Goal: Task Accomplishment & Management: Manage account settings

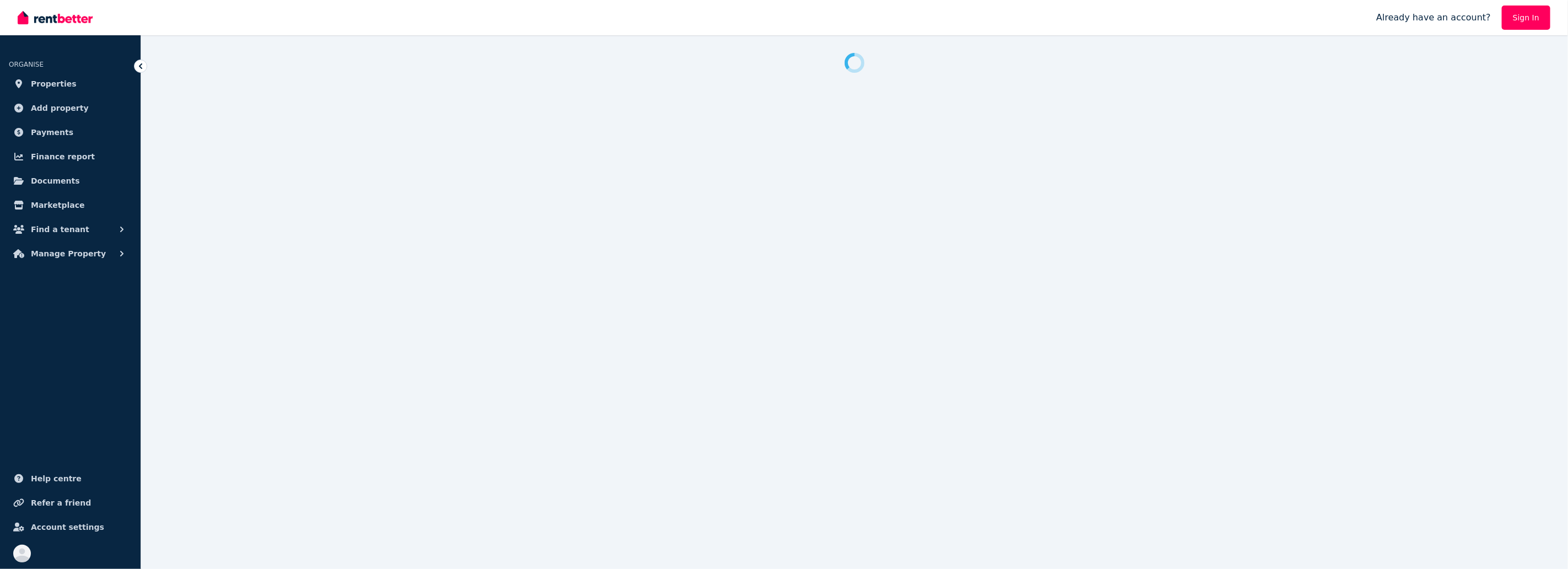
click at [47, 91] on link "Properties" at bounding box center [70, 84] width 123 height 22
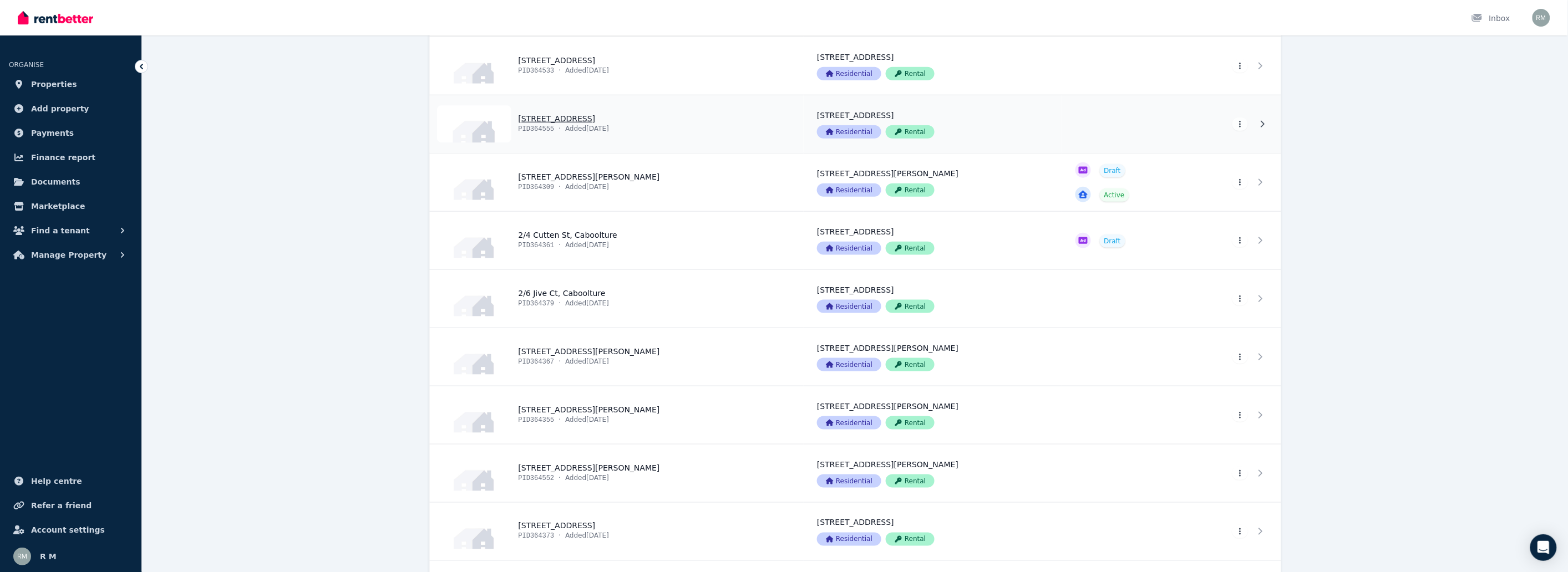
scroll to position [308, 0]
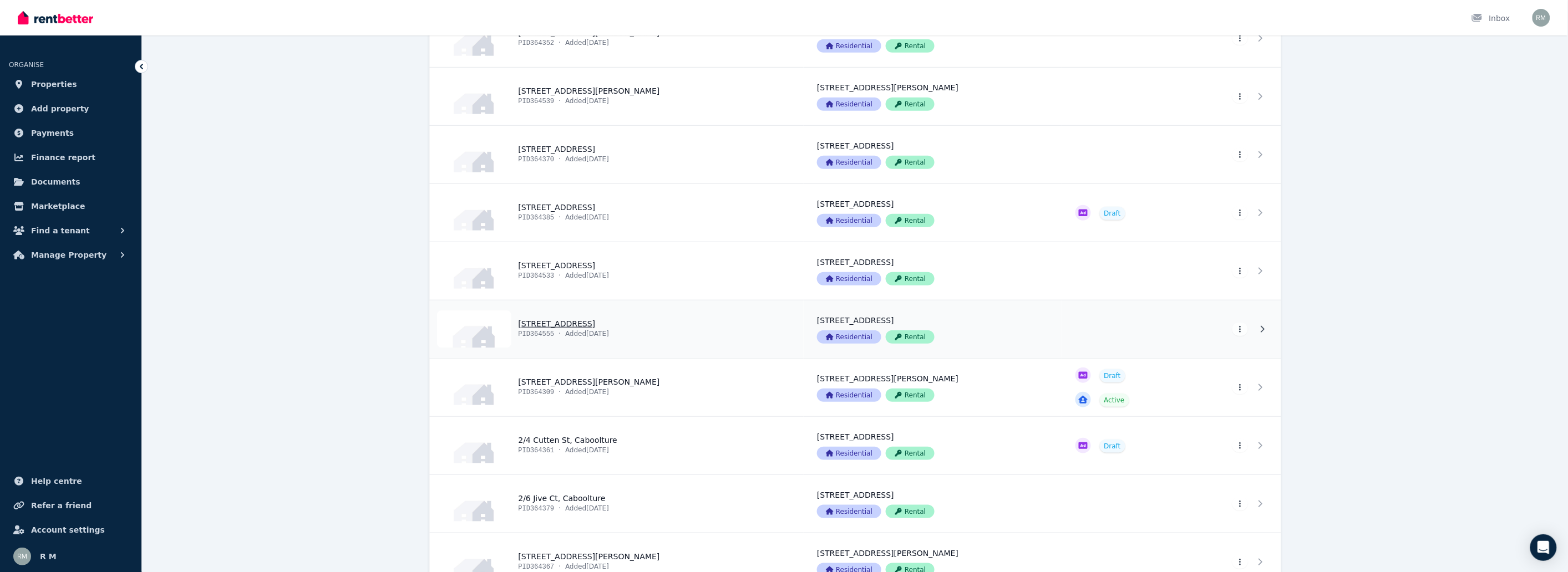
click at [583, 321] on link "View property details" at bounding box center [617, 329] width 375 height 58
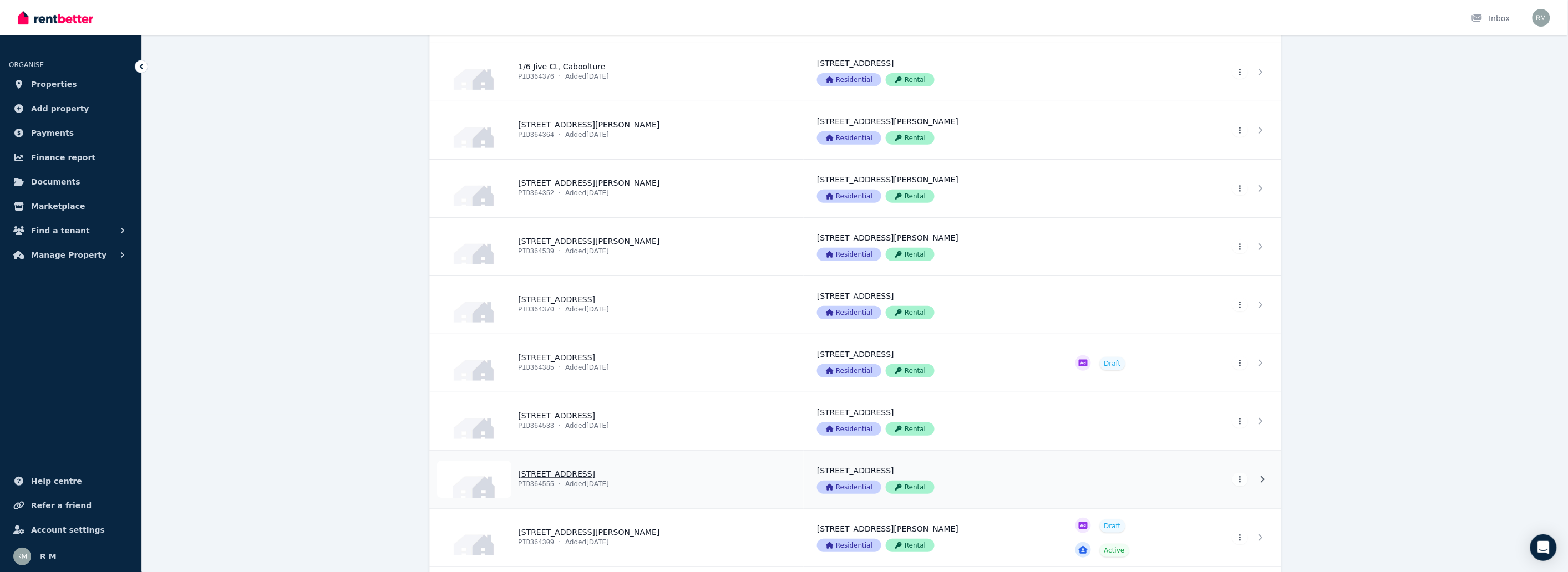
scroll to position [205, 0]
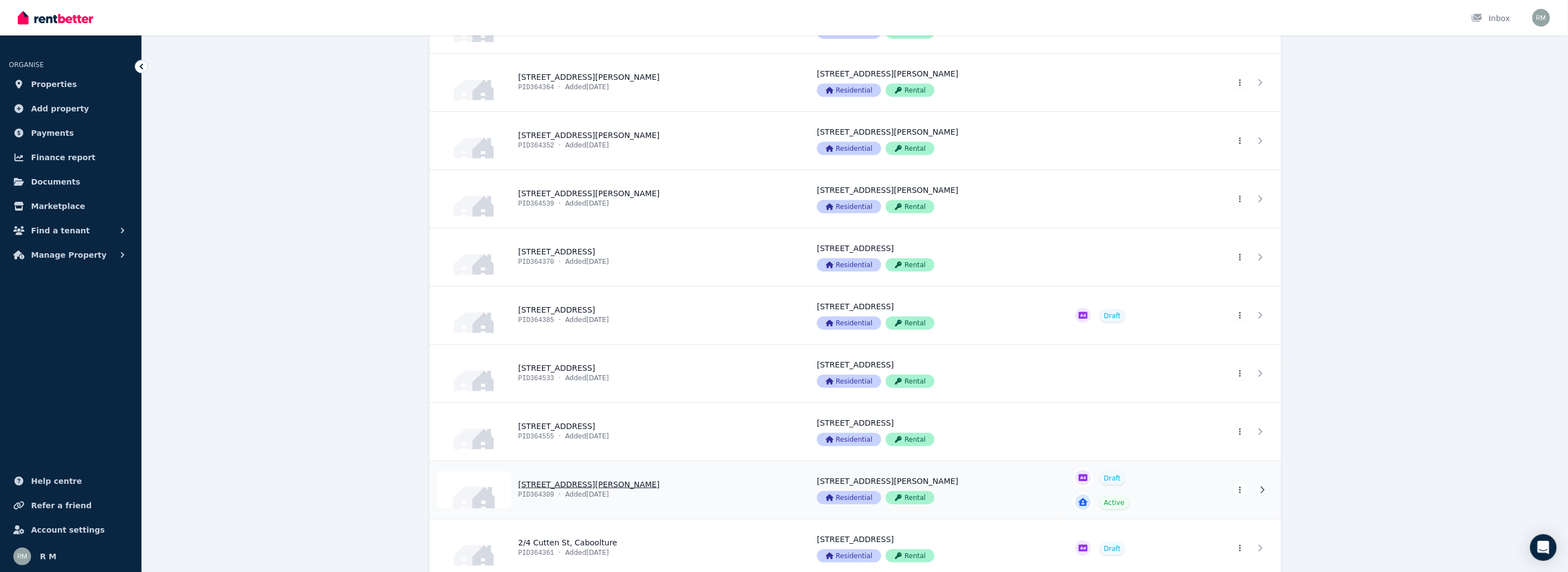
click at [581, 491] on link "View property details" at bounding box center [617, 490] width 375 height 58
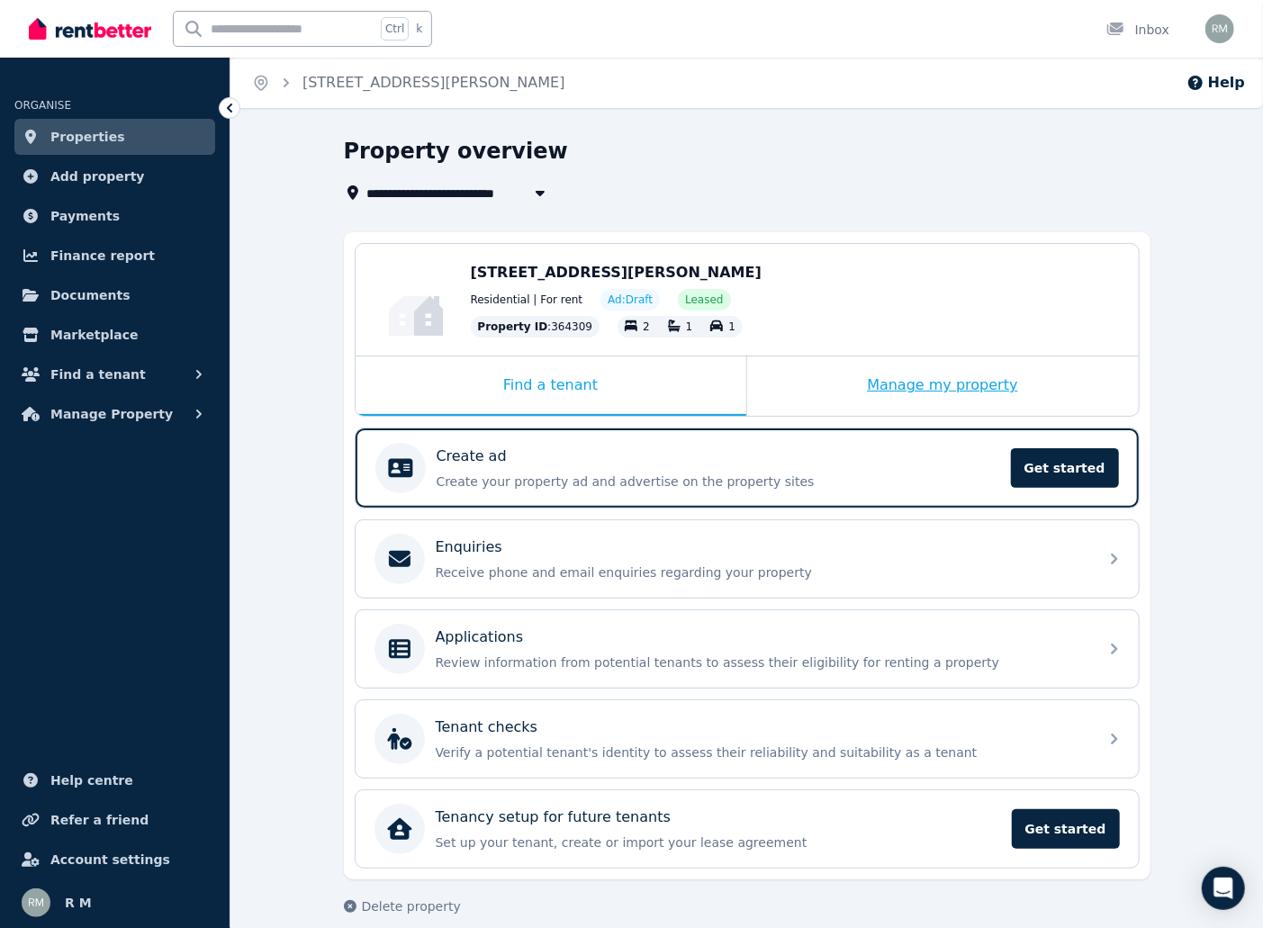
click at [850, 378] on div "Manage my property" at bounding box center [943, 385] width 392 height 59
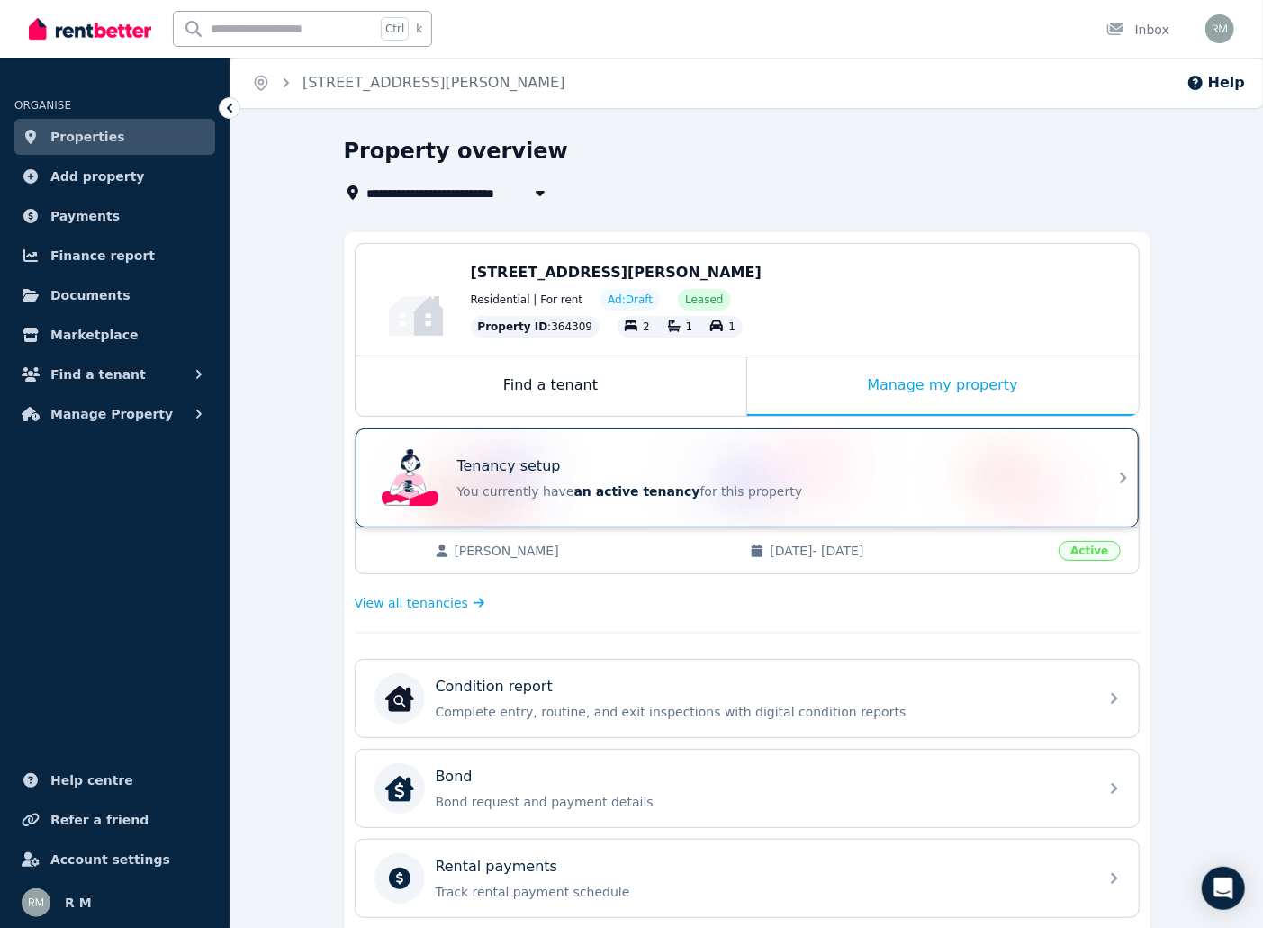
click at [835, 435] on div "Tenancy setup You currently have an active tenancy for this property" at bounding box center [747, 478] width 783 height 99
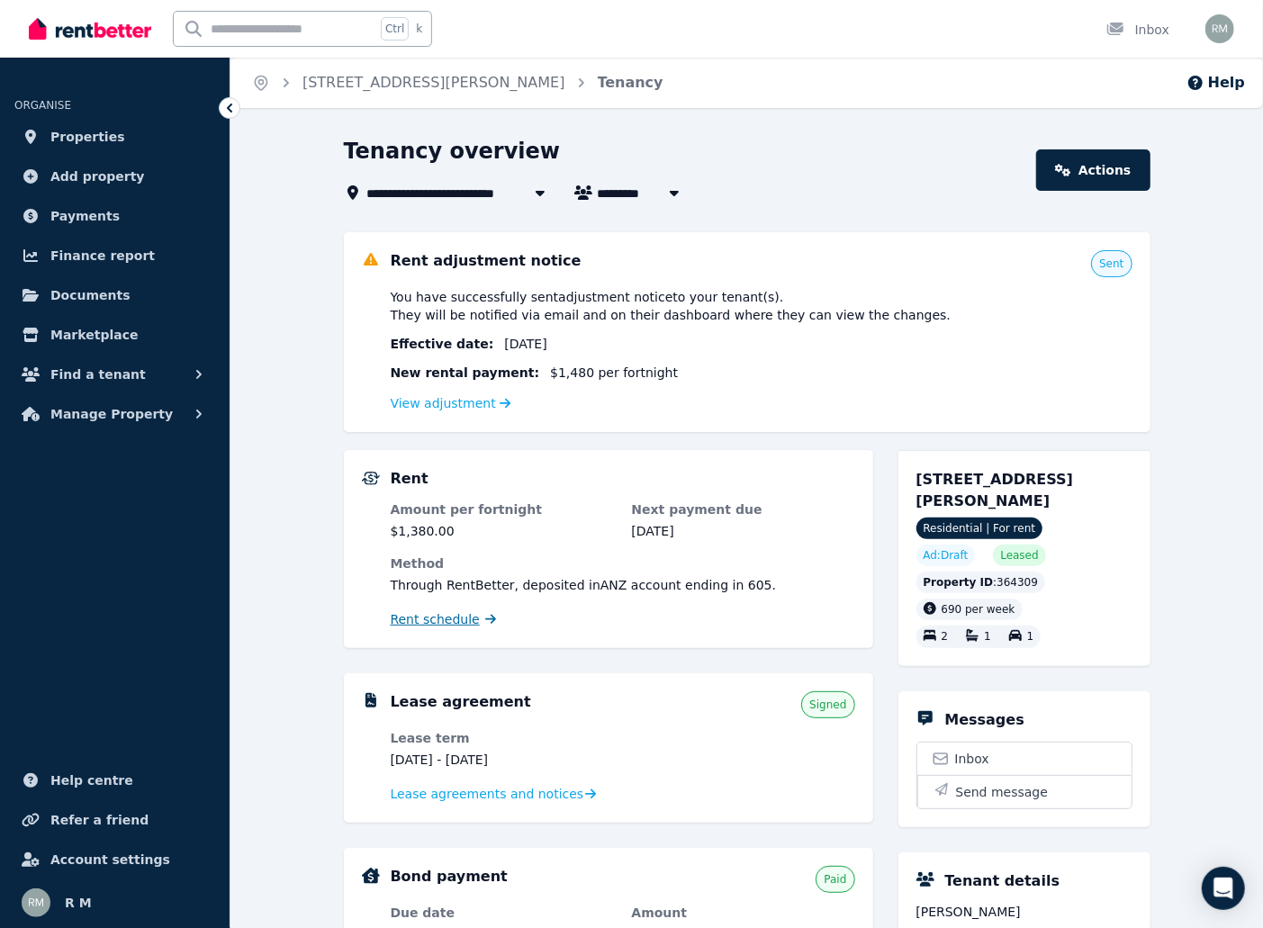
click at [424, 613] on span "Rent schedule" at bounding box center [435, 619] width 89 height 18
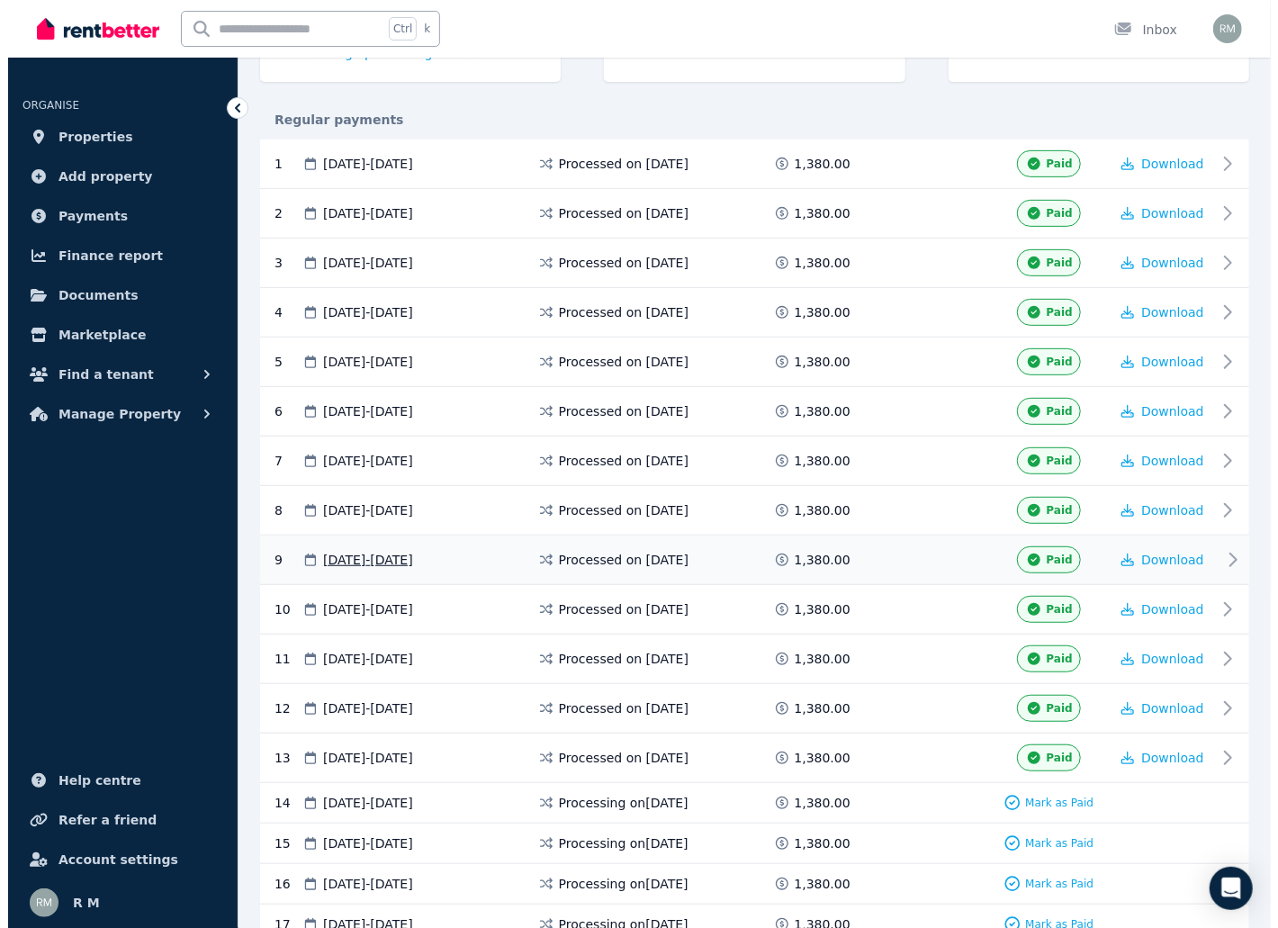
scroll to position [500, 0]
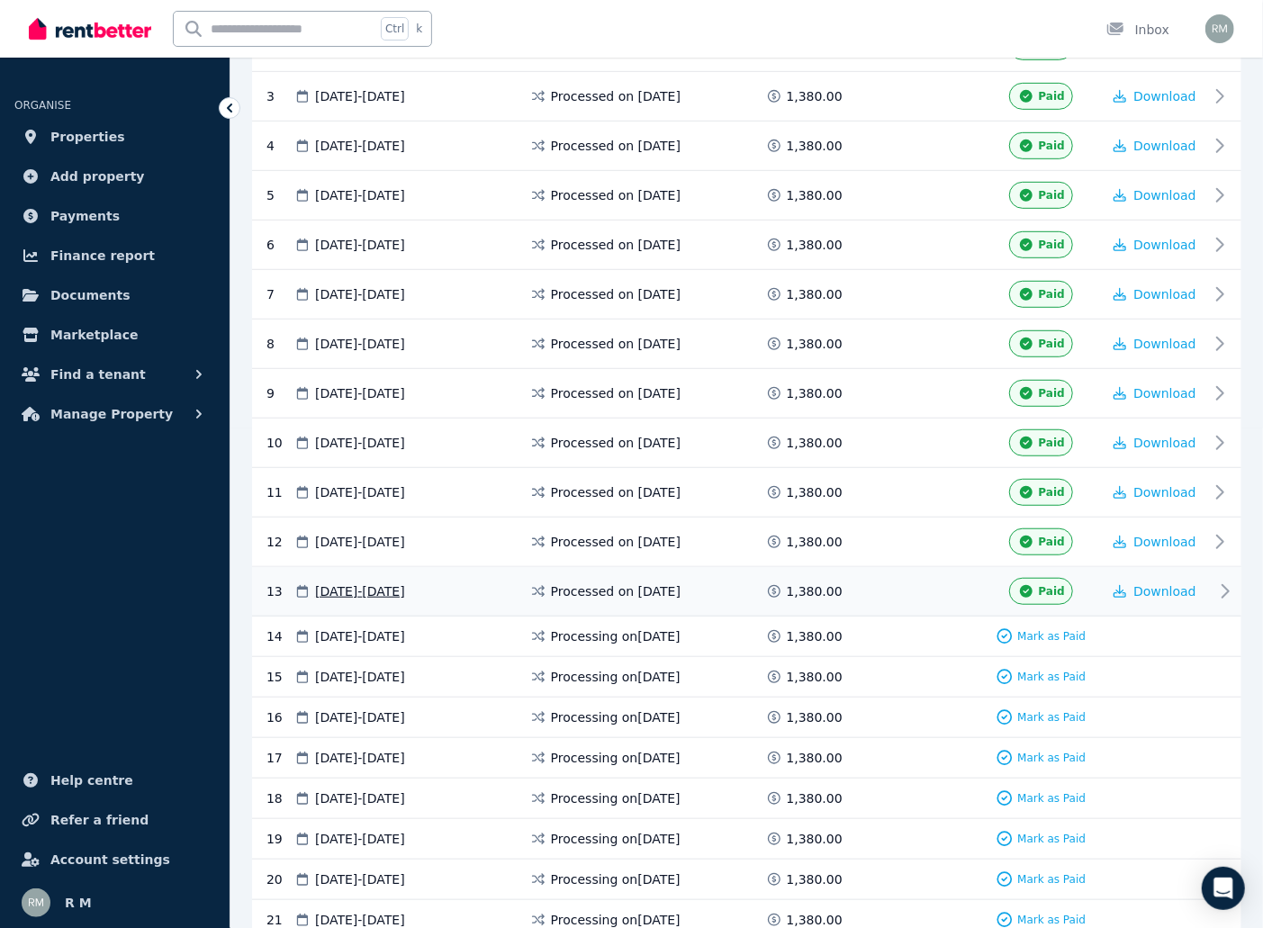
click at [1225, 591] on icon at bounding box center [1225, 592] width 22 height 22
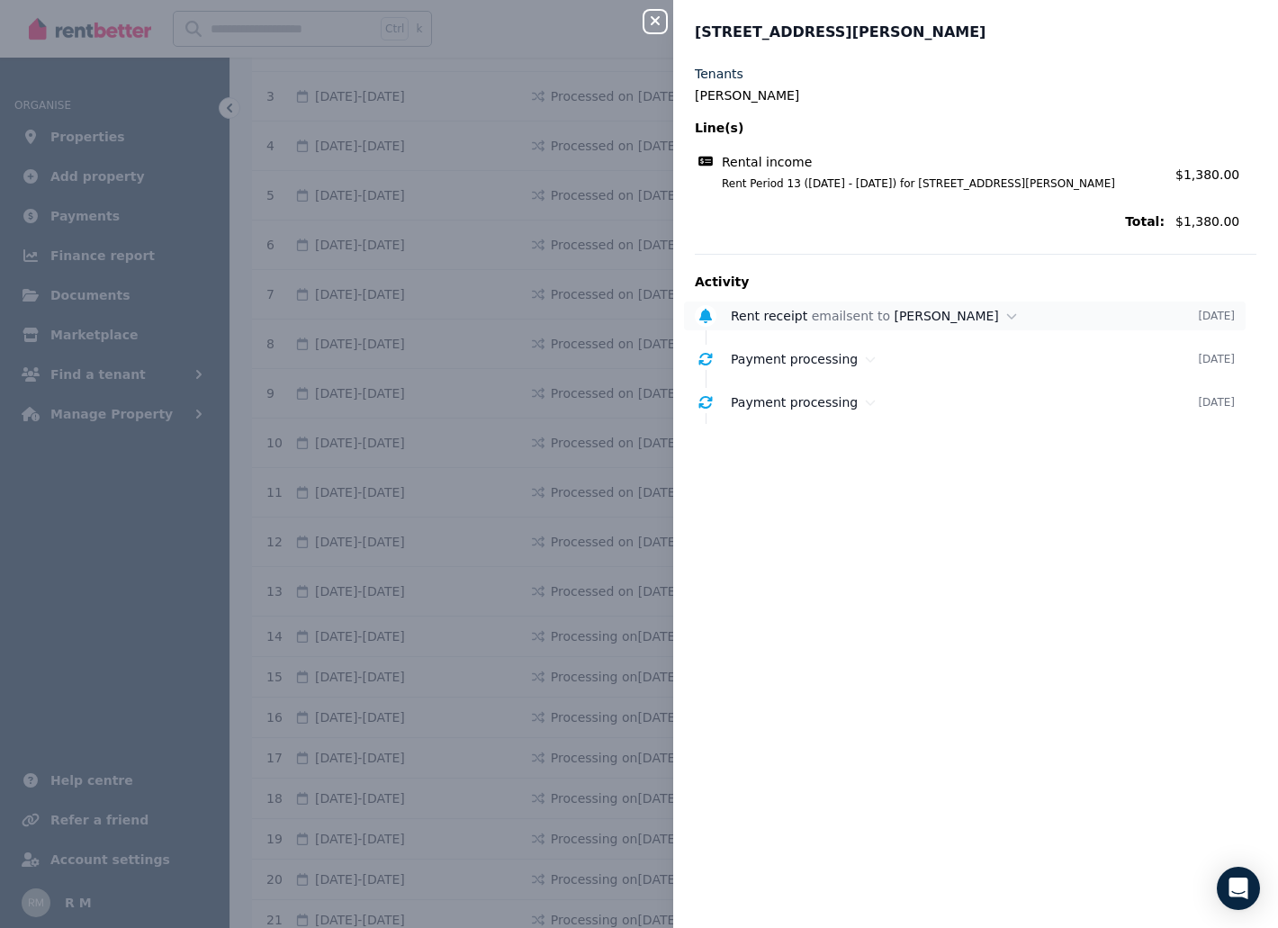
click at [925, 325] on div "Rent receipt email sent to [PERSON_NAME] [DATE]" at bounding box center [965, 316] width 562 height 29
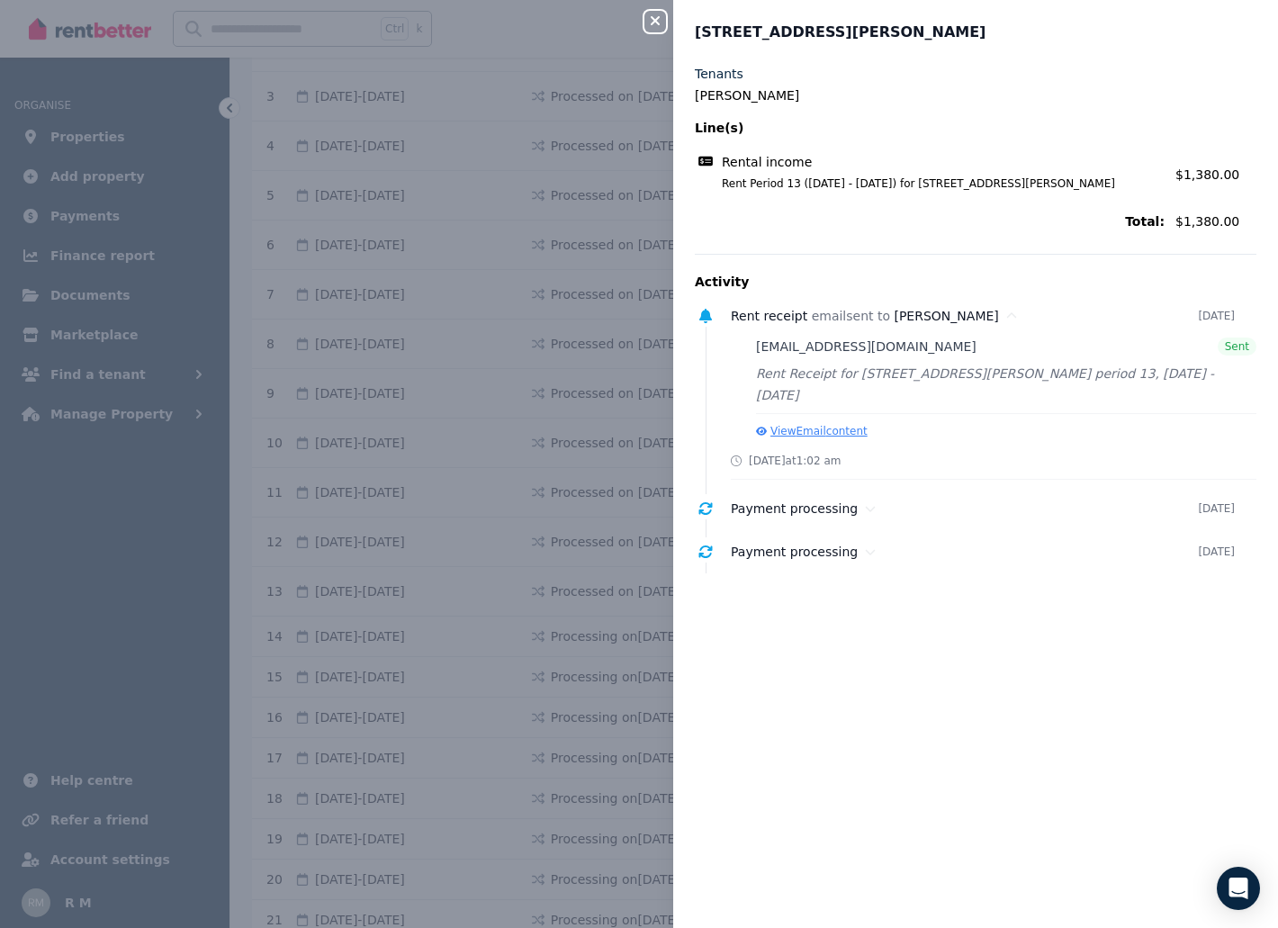
click at [830, 424] on button "View Email content" at bounding box center [812, 431] width 112 height 14
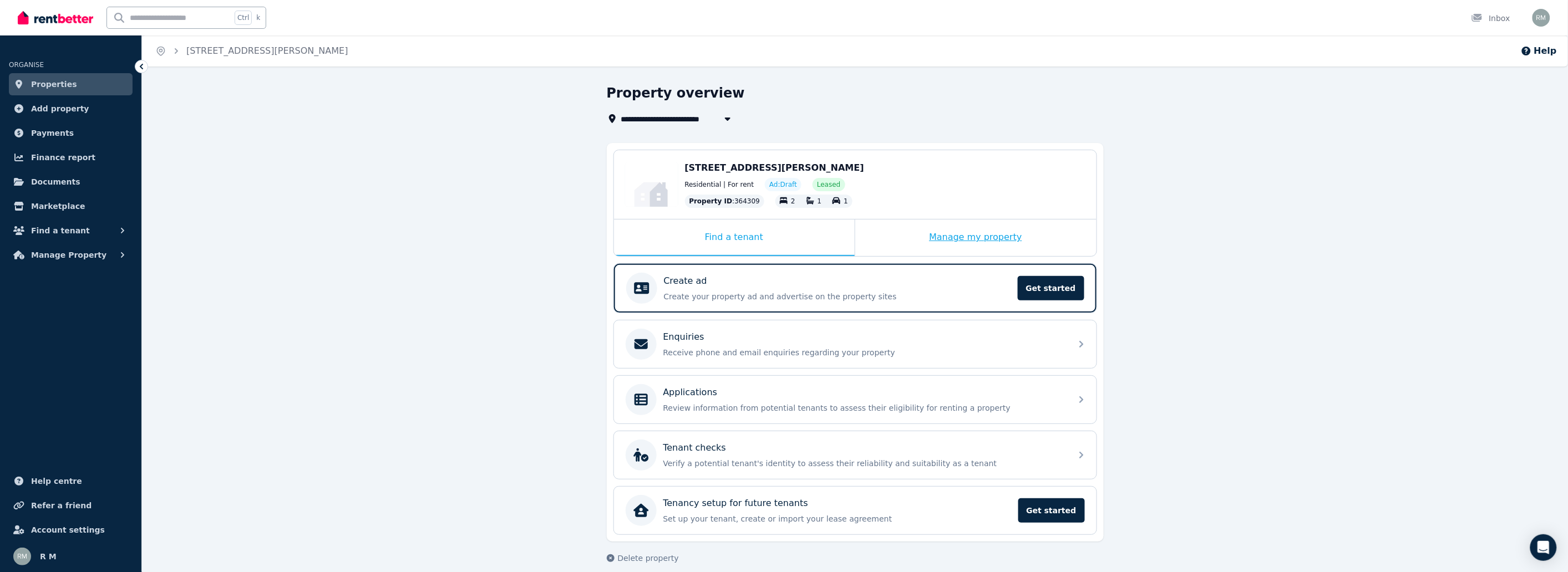
click at [896, 227] on div "Manage my property" at bounding box center [976, 237] width 242 height 36
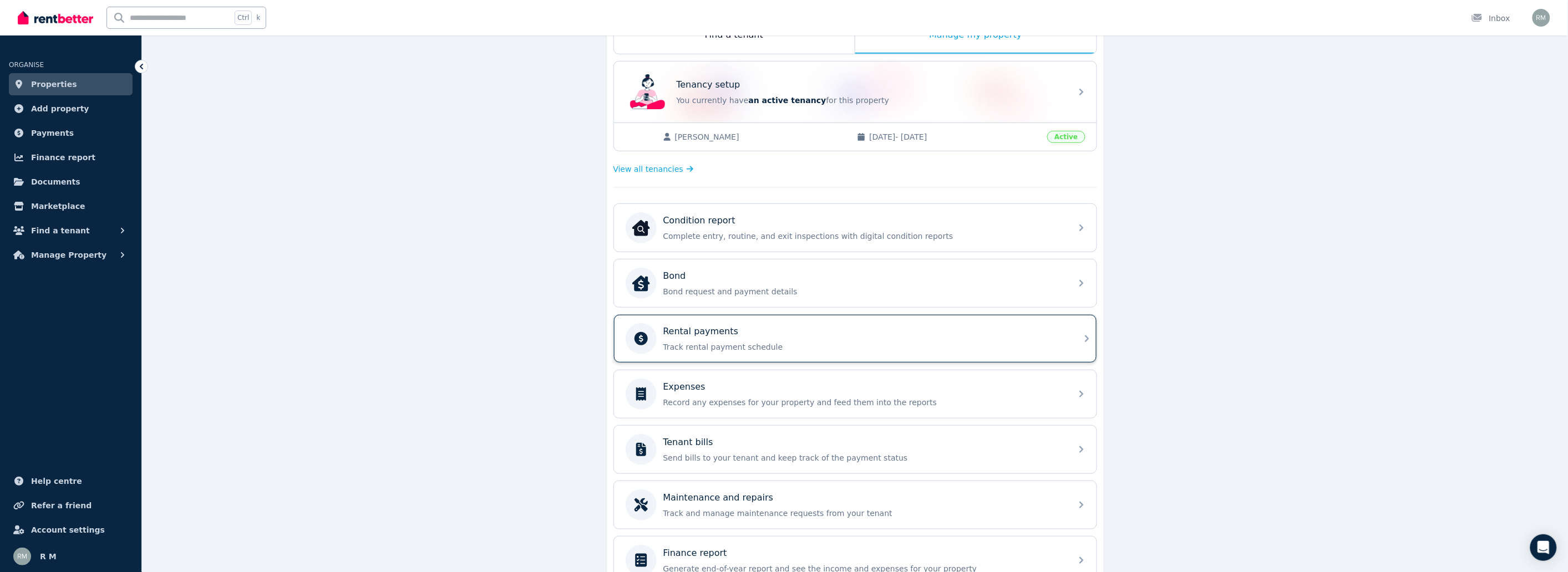
scroll to position [205, 0]
click at [817, 333] on div "Rental payments" at bounding box center [864, 329] width 402 height 14
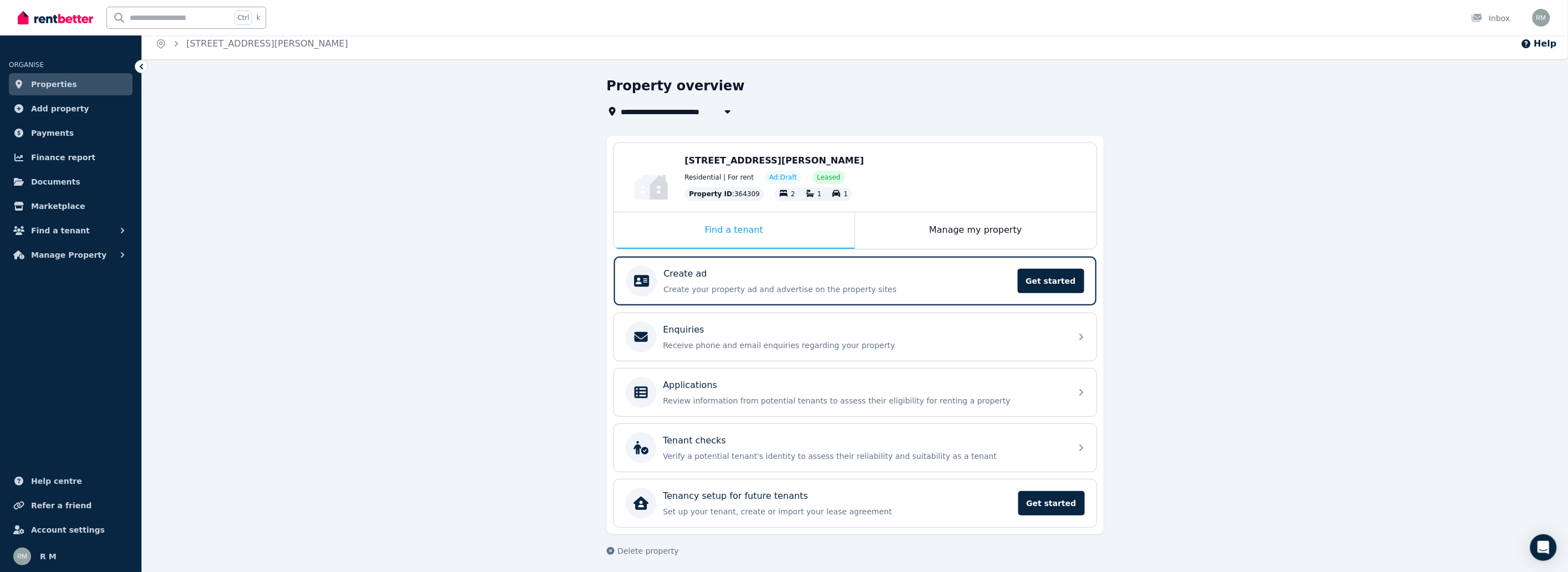
scroll to position [11, 0]
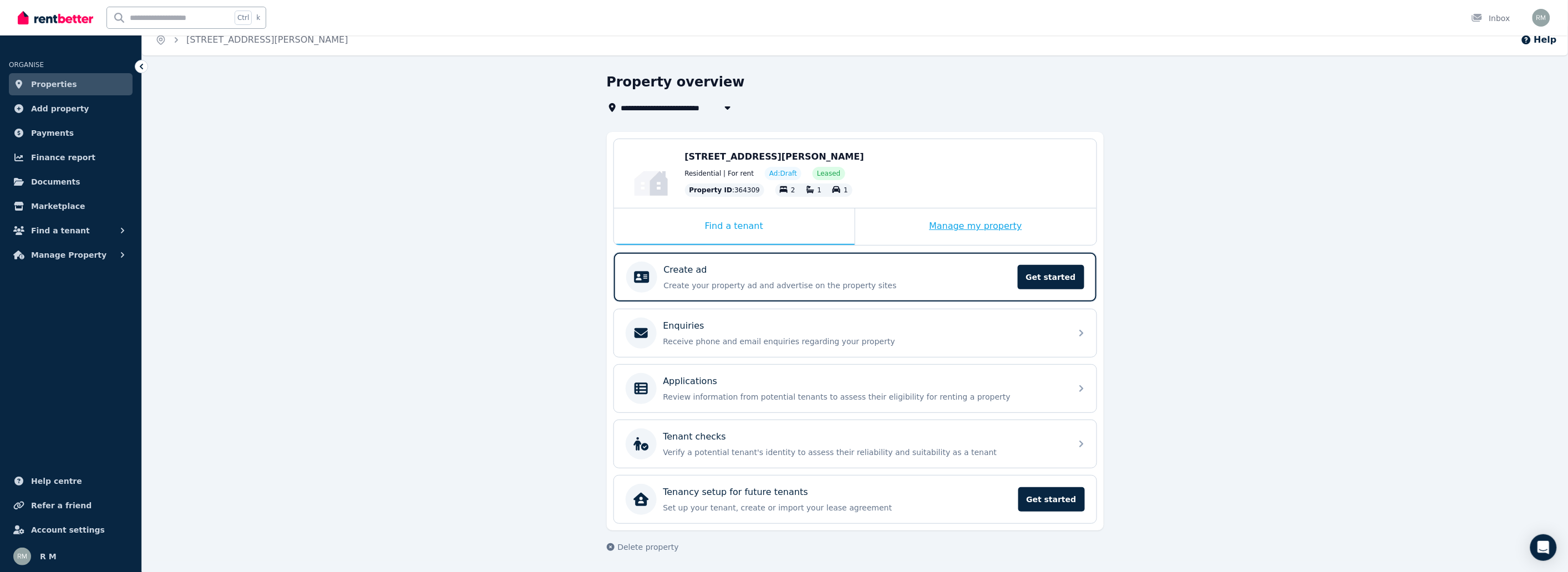
click at [916, 209] on div "Manage my property" at bounding box center [976, 226] width 242 height 36
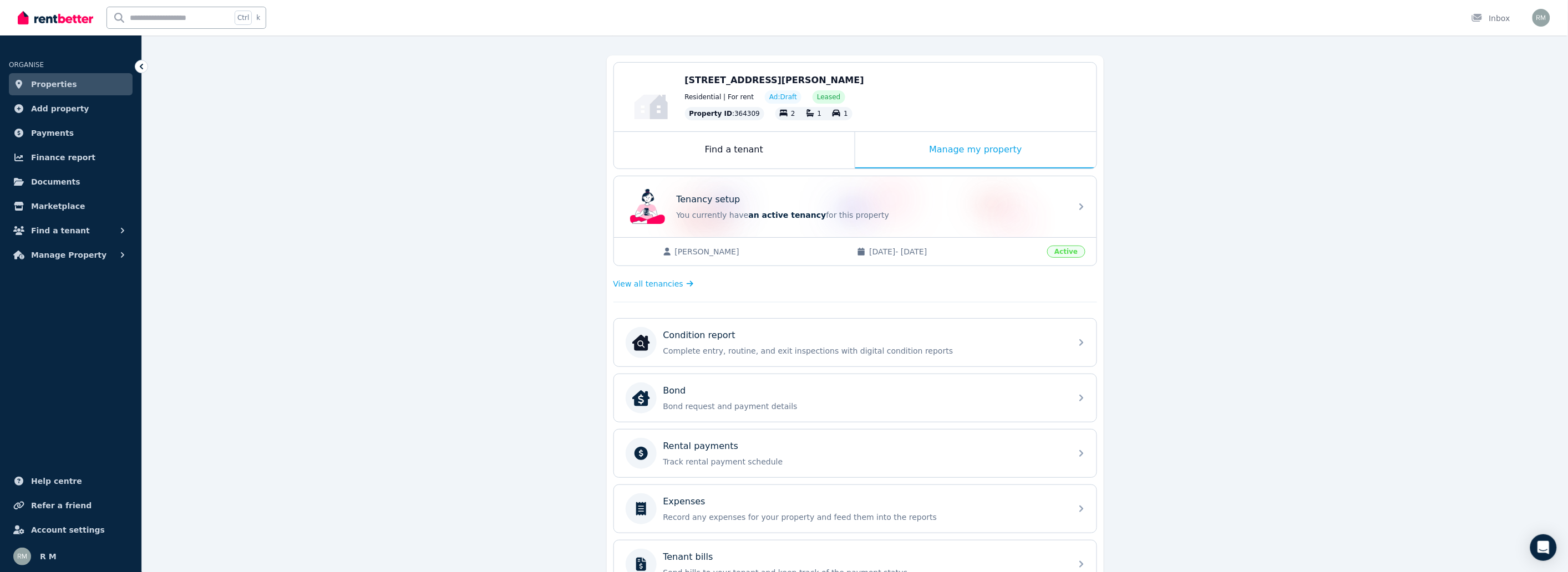
scroll to position [216, 0]
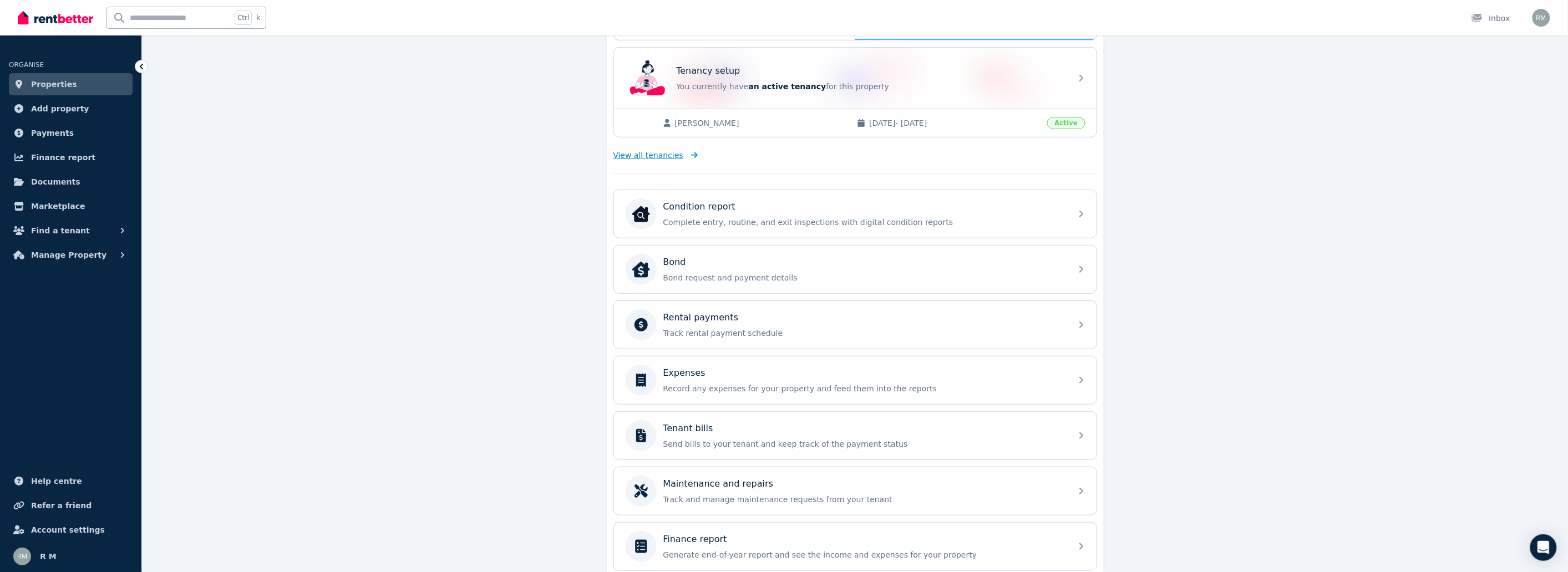
click at [672, 155] on span "View all tenancies" at bounding box center [648, 155] width 70 height 11
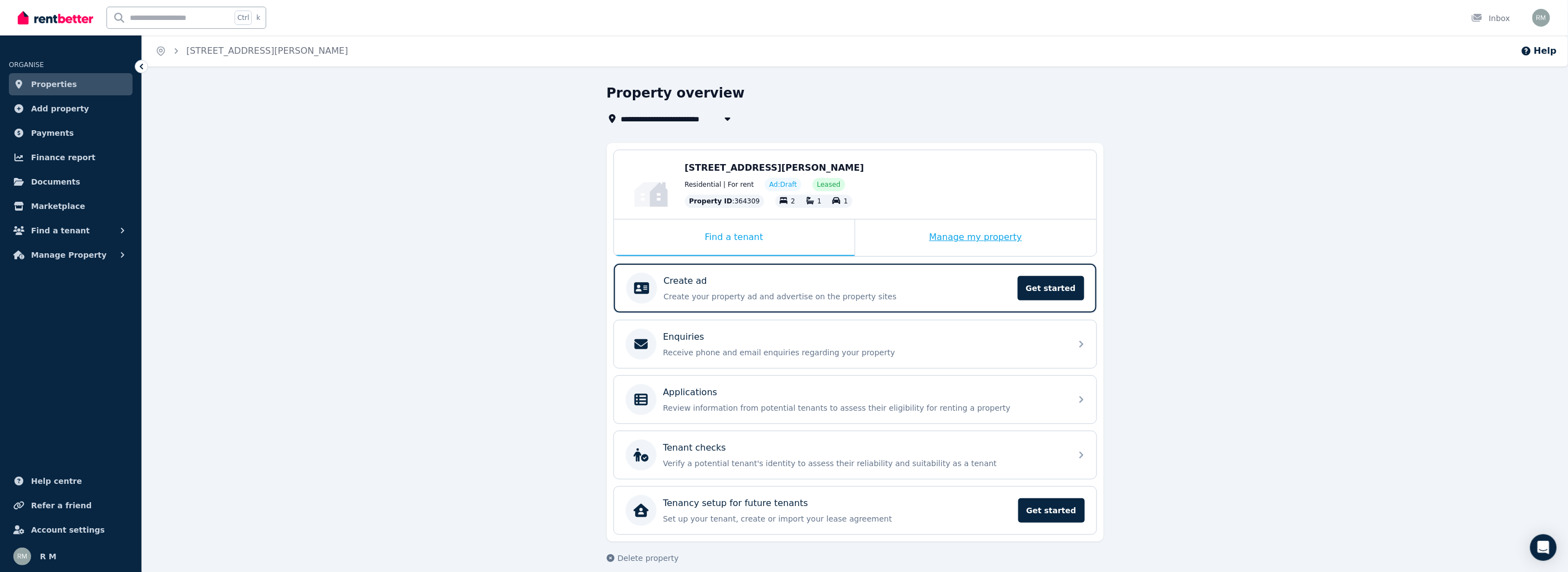
click at [1010, 235] on div "Manage my property" at bounding box center [976, 237] width 242 height 36
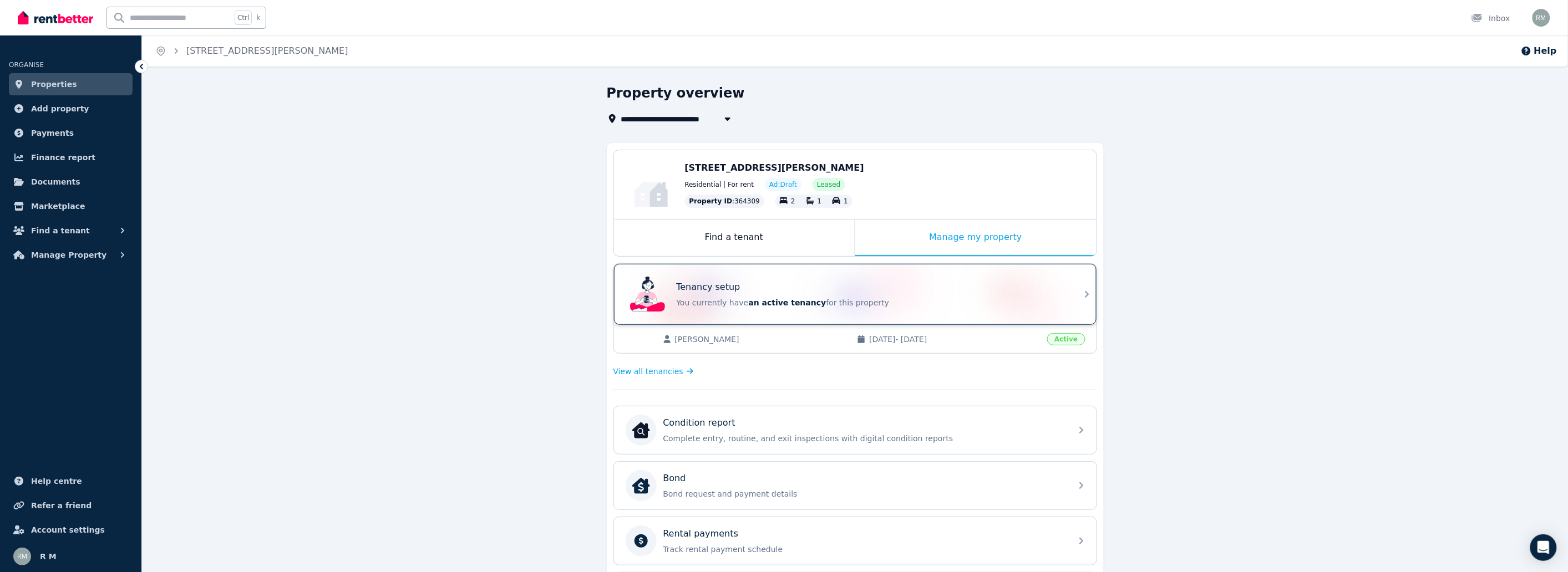
click at [880, 290] on div "Tenancy setup" at bounding box center [871, 288] width 388 height 14
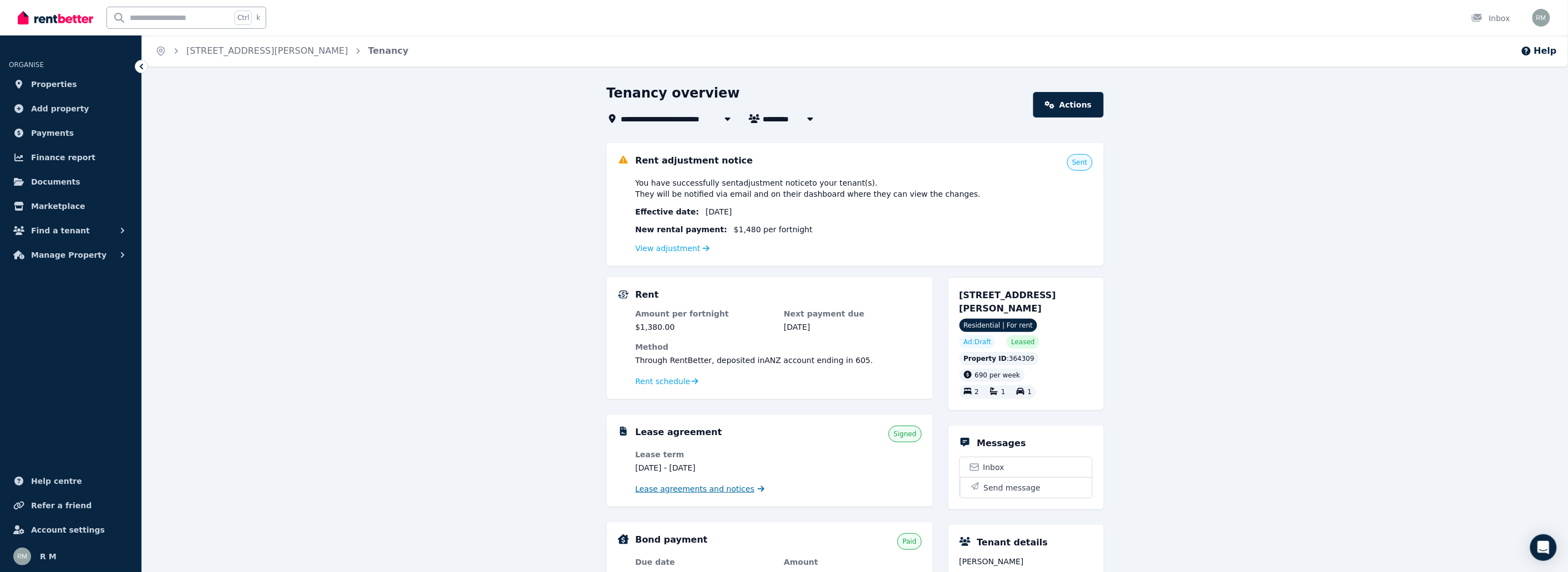
click at [734, 486] on span "Lease agreements and notices" at bounding box center [696, 489] width 120 height 11
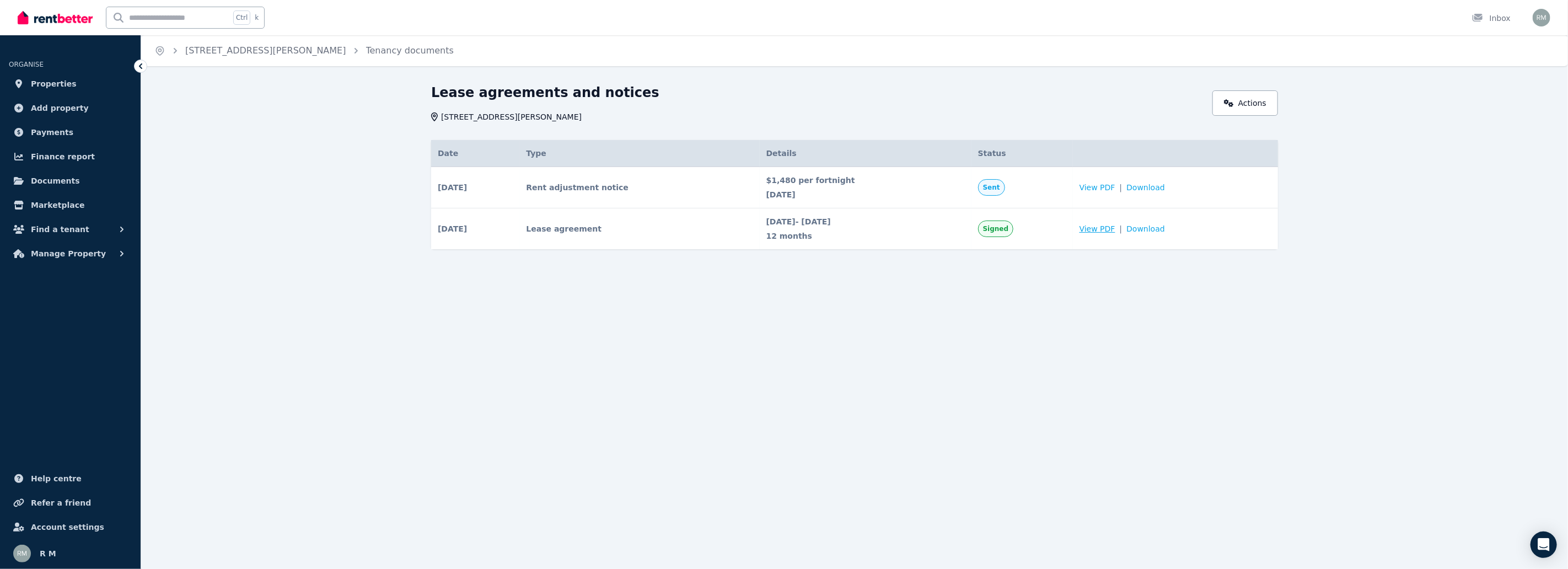
click at [1096, 232] on span "View PDF" at bounding box center [1098, 229] width 36 height 11
click at [1107, 228] on span "View PDF" at bounding box center [1098, 229] width 36 height 11
click at [1115, 229] on span "View PDF" at bounding box center [1098, 229] width 36 height 11
